Goal: Information Seeking & Learning: Learn about a topic

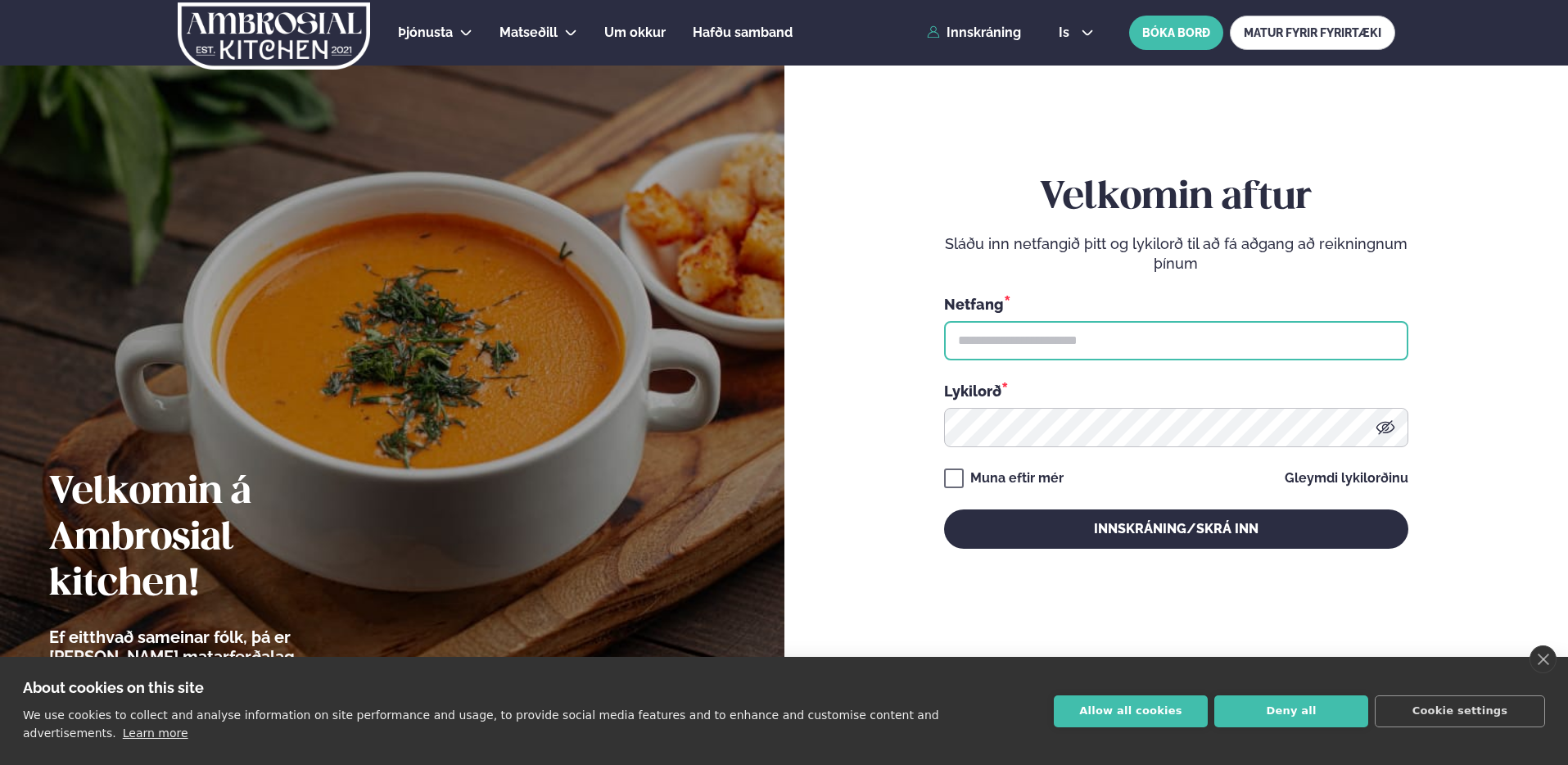
click at [1209, 338] on input "text" at bounding box center [1176, 341] width 464 height 39
click at [1363, 350] on input "text" at bounding box center [1176, 341] width 464 height 39
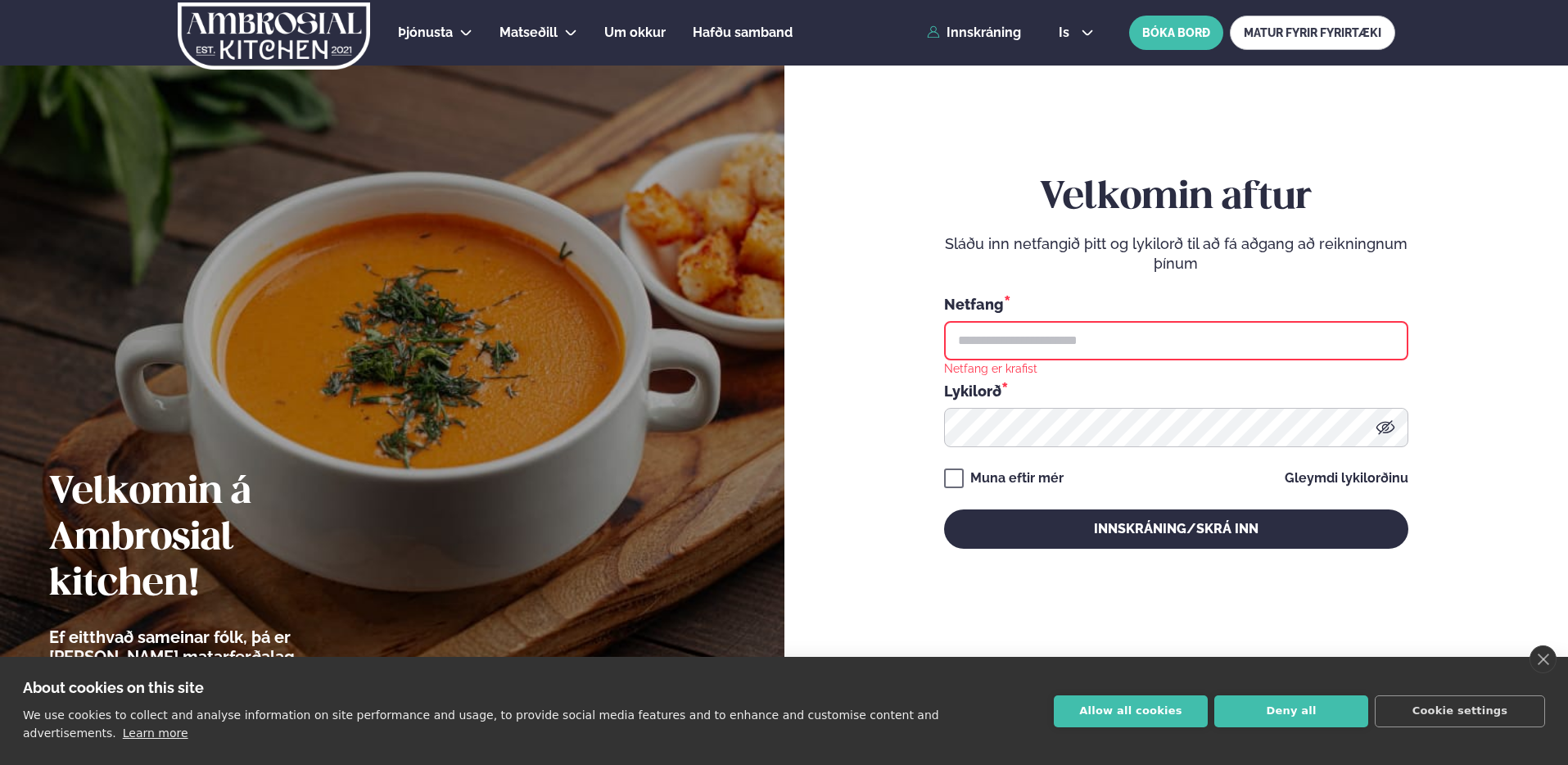
type input "**********"
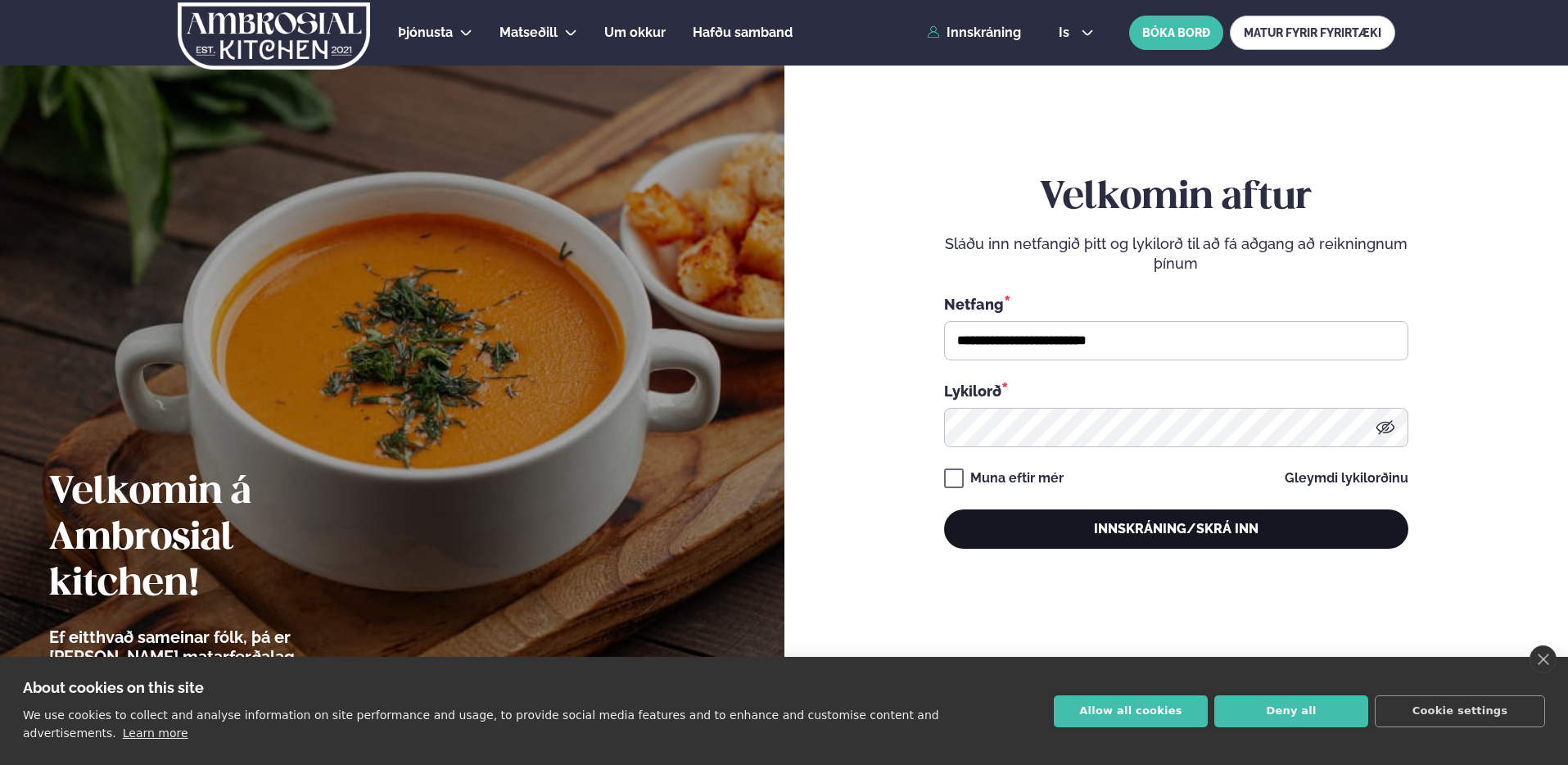
click at [1182, 526] on button "Innskráning/Skrá inn" at bounding box center [1176, 529] width 464 height 39
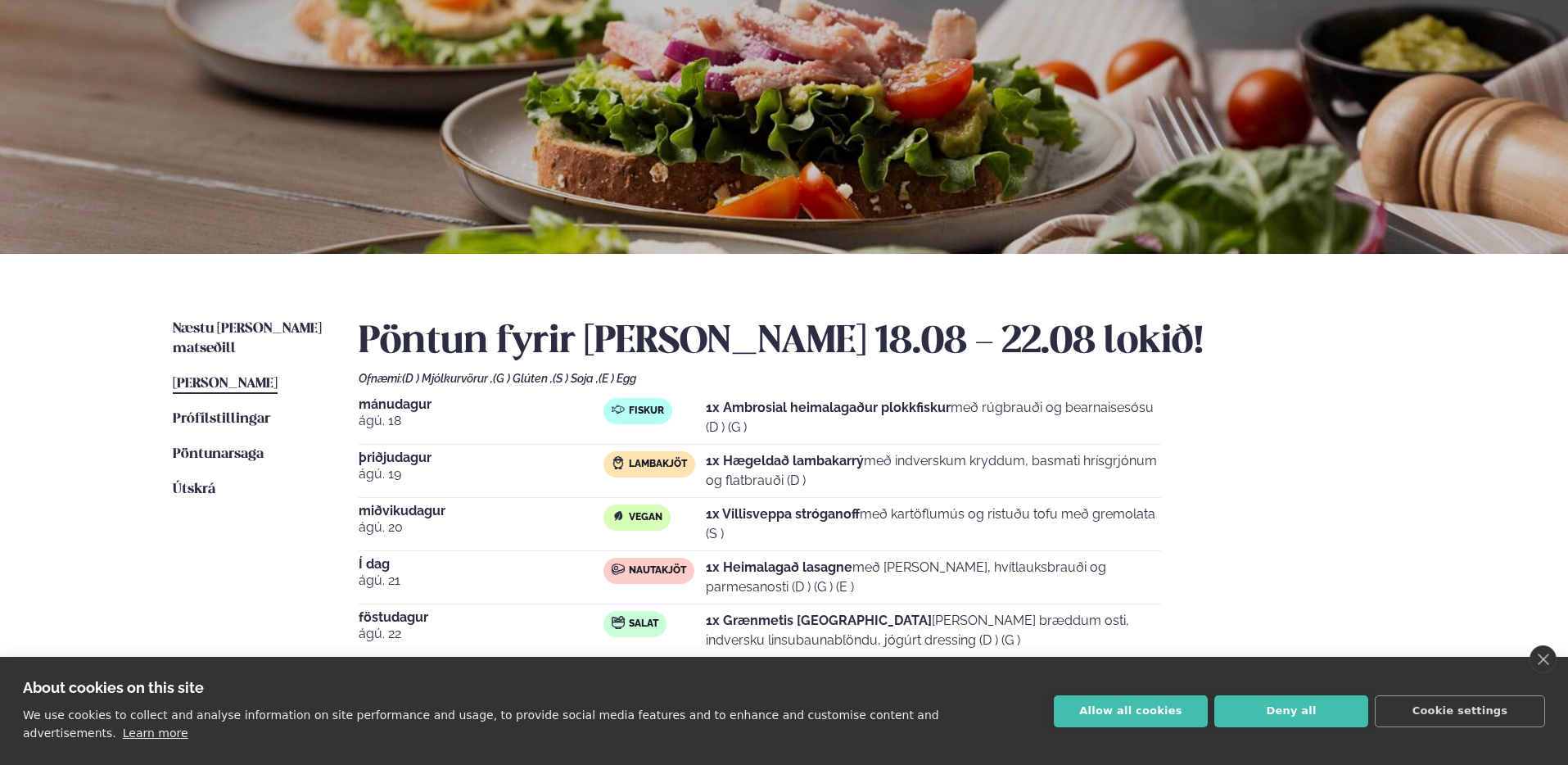
scroll to position [149, 0]
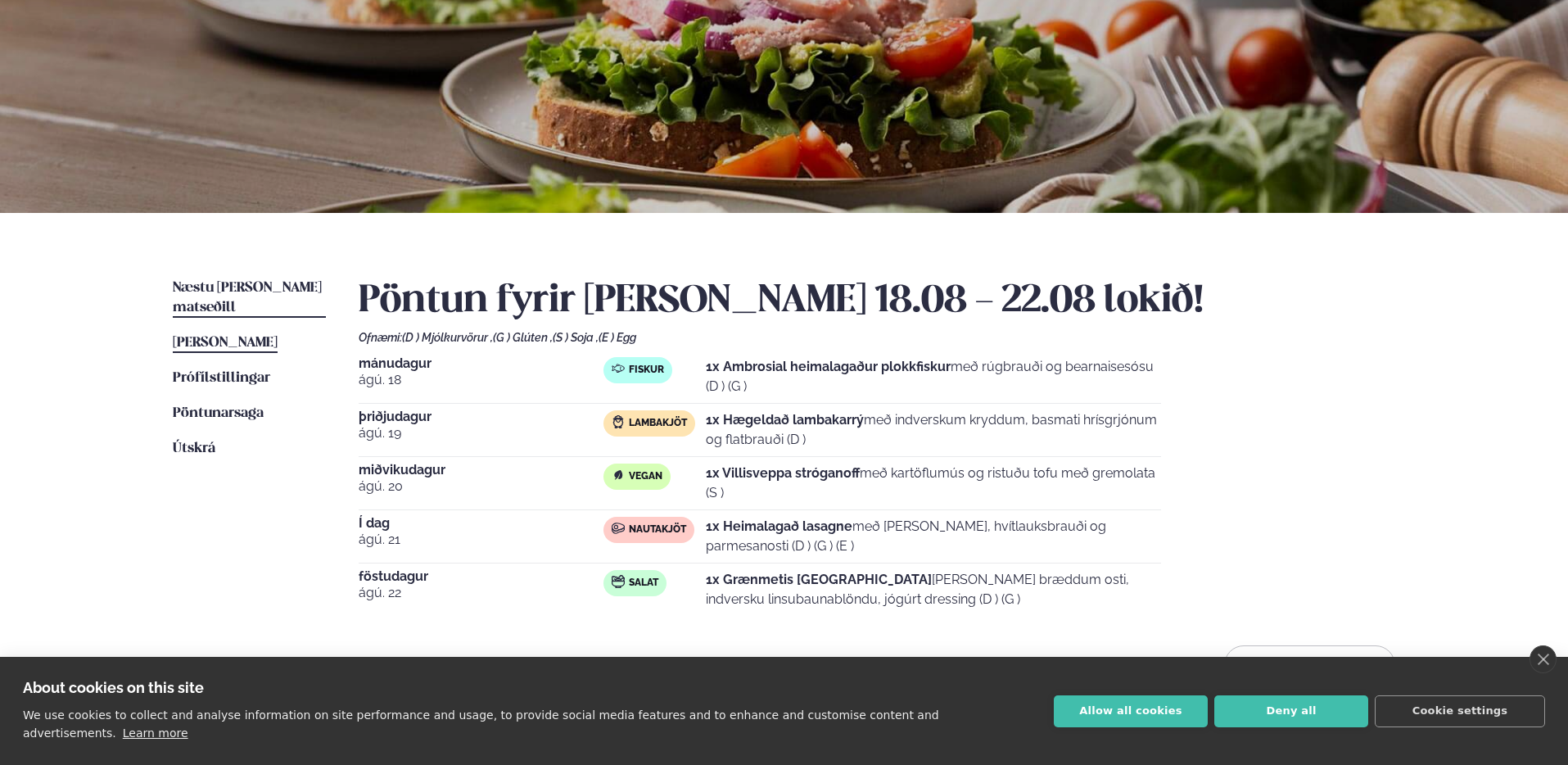
click at [285, 280] on span "Næstu [PERSON_NAME] matseðill" at bounding box center [248, 297] width 149 height 34
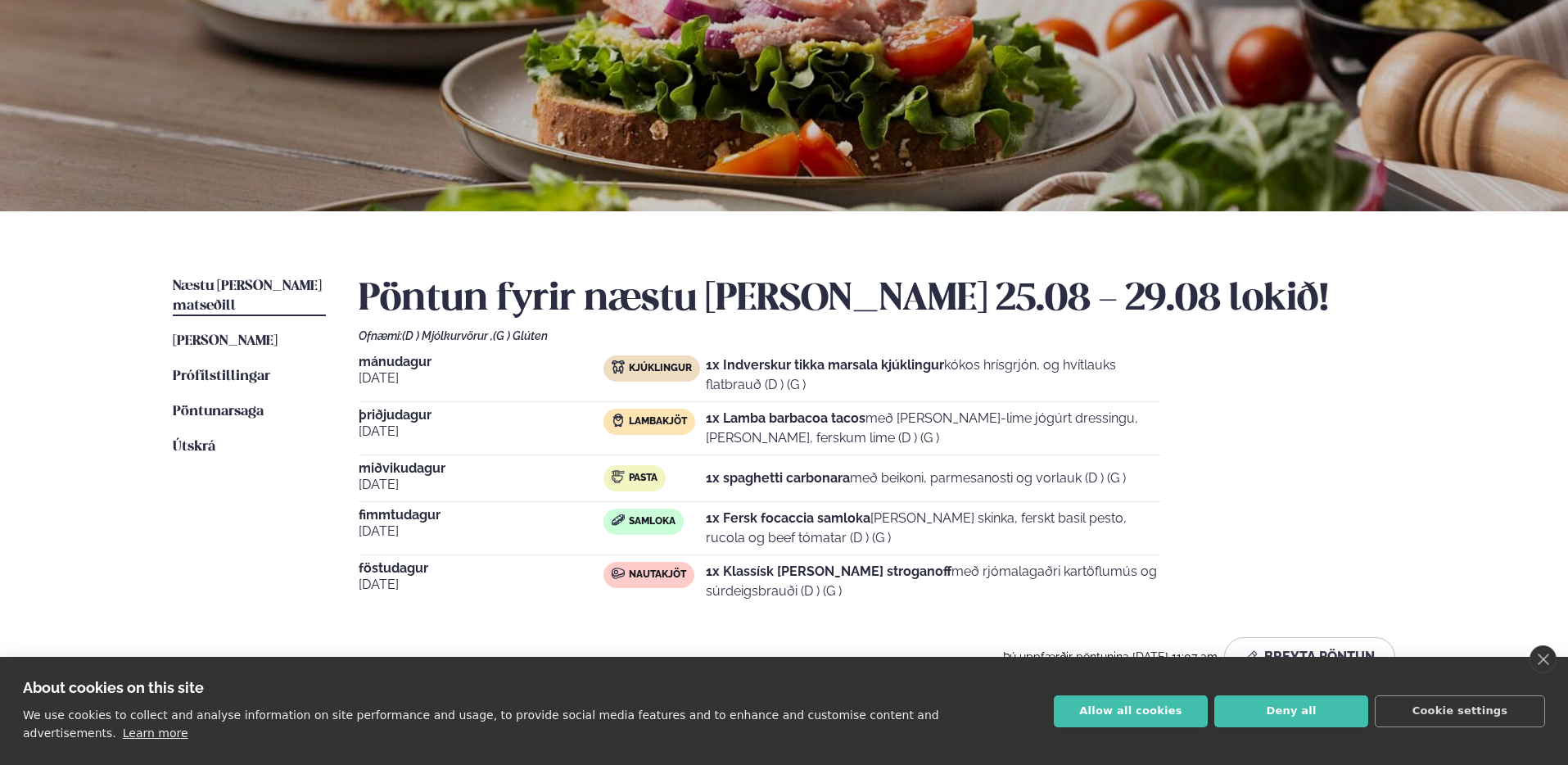
scroll to position [140, 0]
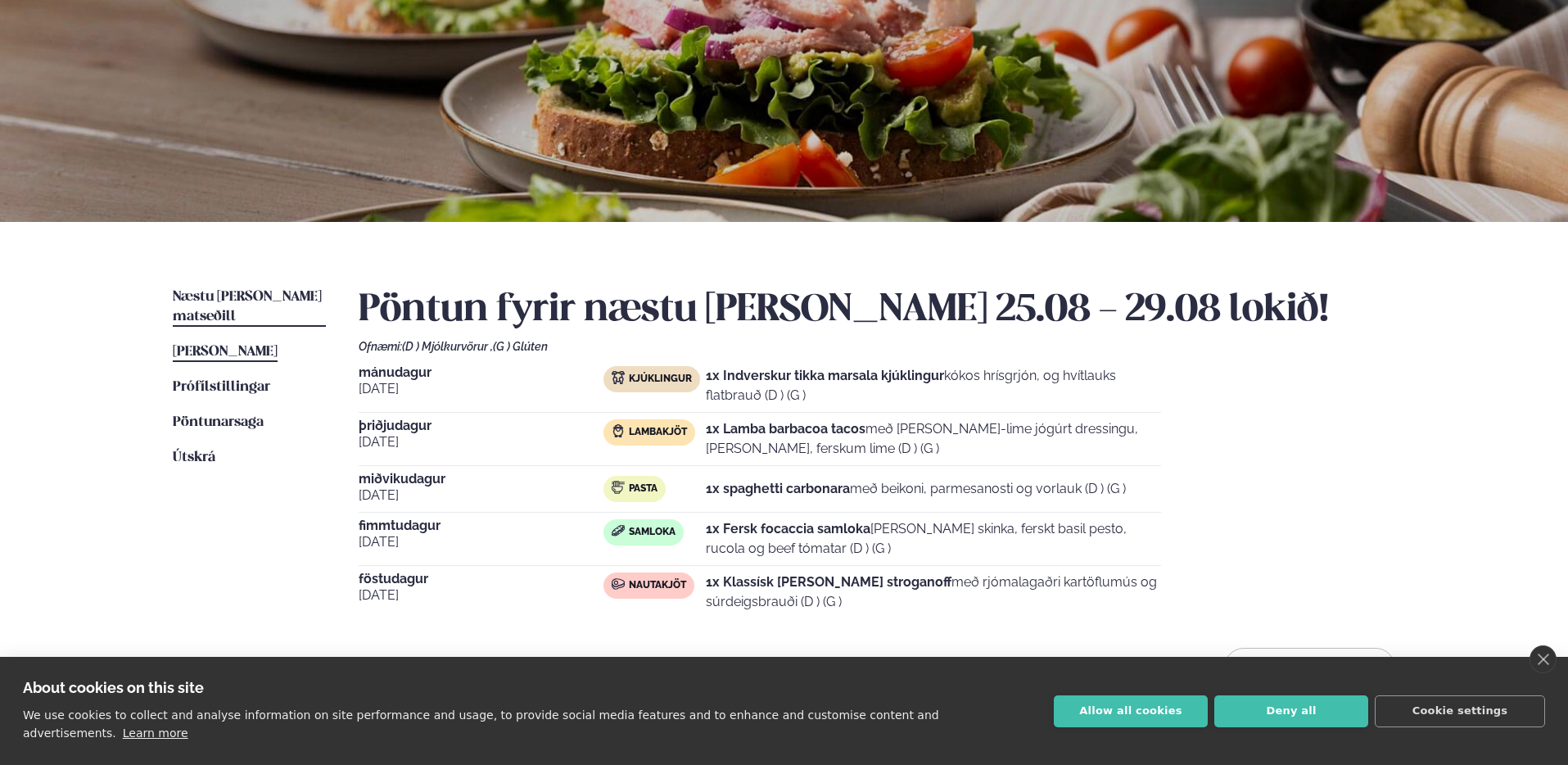
click at [266, 344] on span "[PERSON_NAME]" at bounding box center [225, 351] width 105 height 14
